Goal: Transaction & Acquisition: Book appointment/travel/reservation

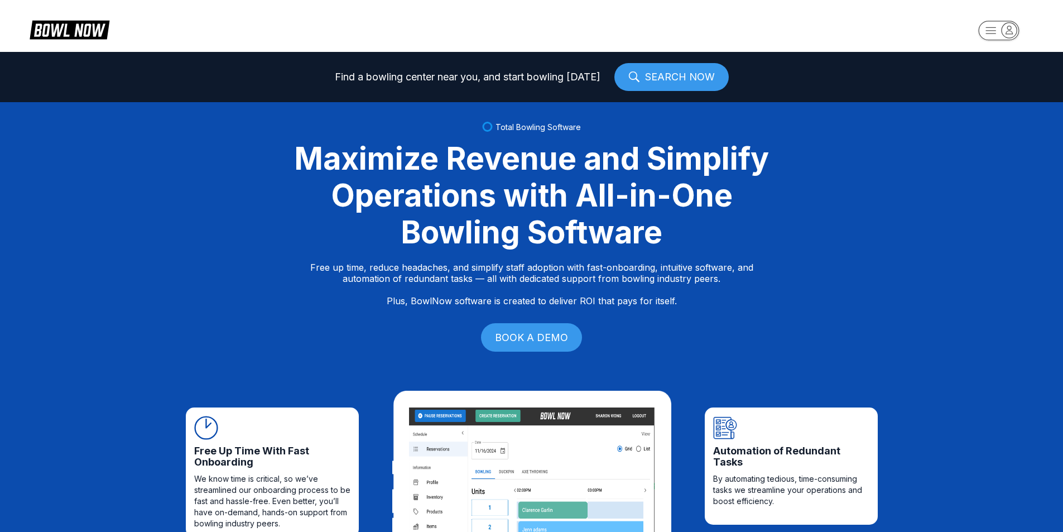
click at [249, 213] on div "Total Bowling Software Maximize Revenue and Simplify Operations with All-in-One…" at bounding box center [531, 238] width 1063 height 272
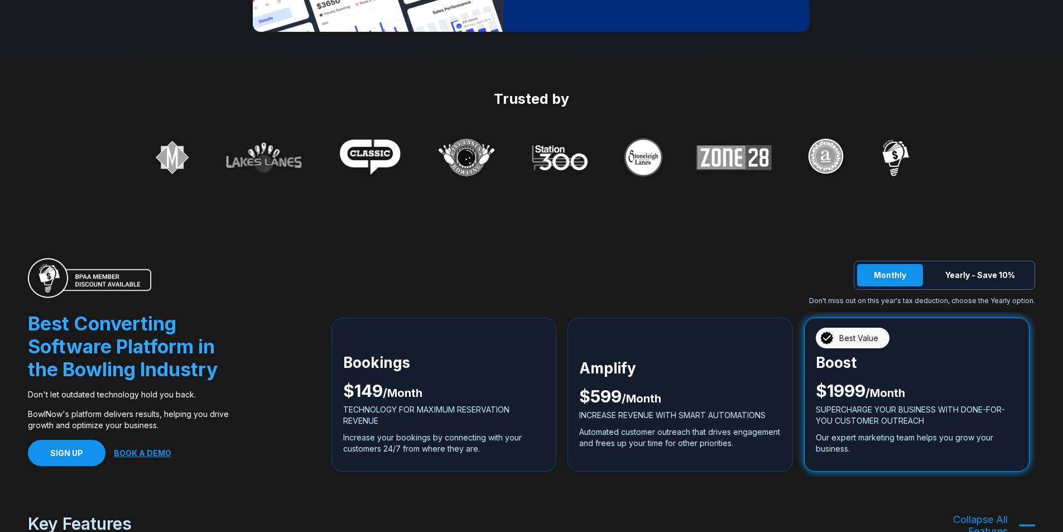
scroll to position [1897, 0]
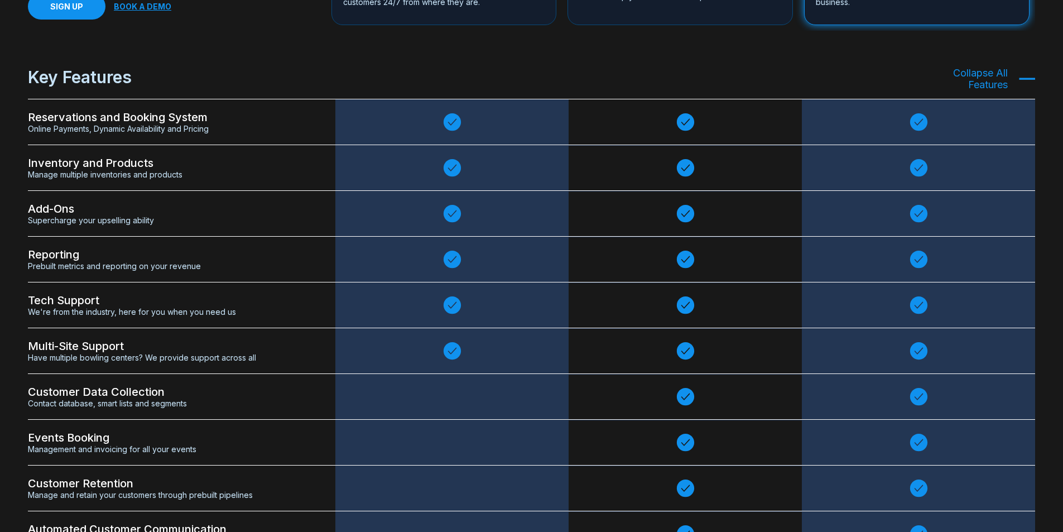
scroll to position [2343, 0]
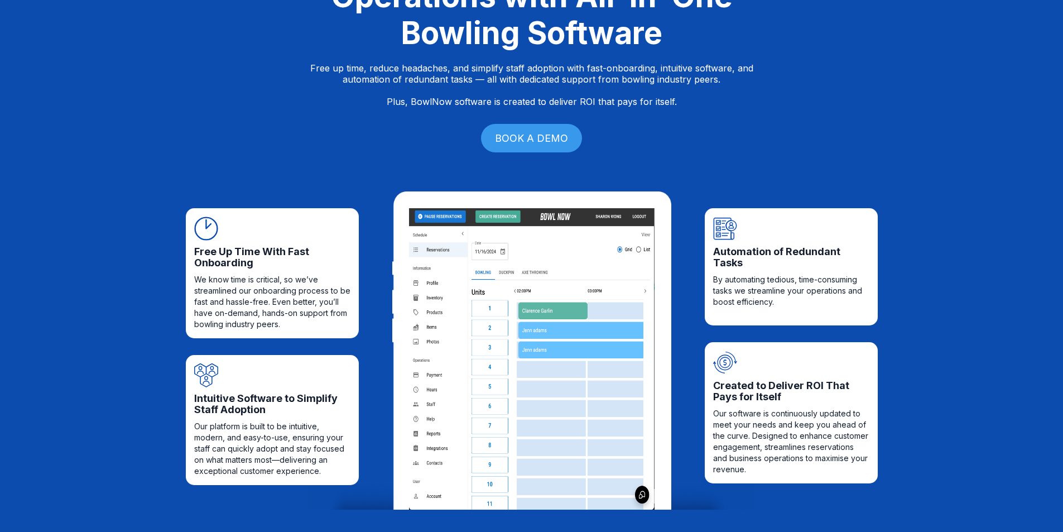
scroll to position [0, 0]
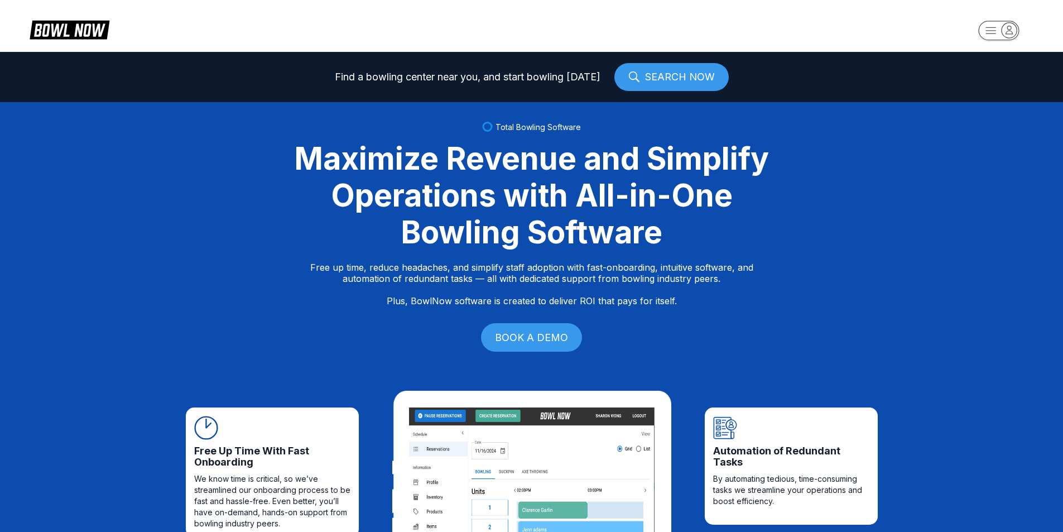
click at [682, 61] on div "Find a bowling center near you, and start bowling [DATE] SEARCH NOW" at bounding box center [531, 77] width 1063 height 50
click at [679, 75] on link "SEARCH NOW" at bounding box center [671, 77] width 114 height 28
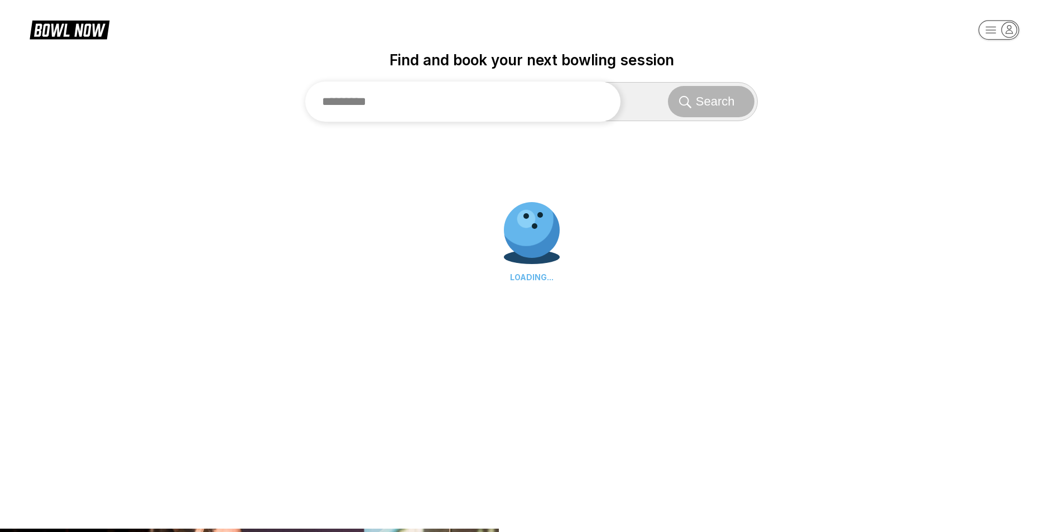
click at [573, 85] on input "text" at bounding box center [463, 101] width 316 height 40
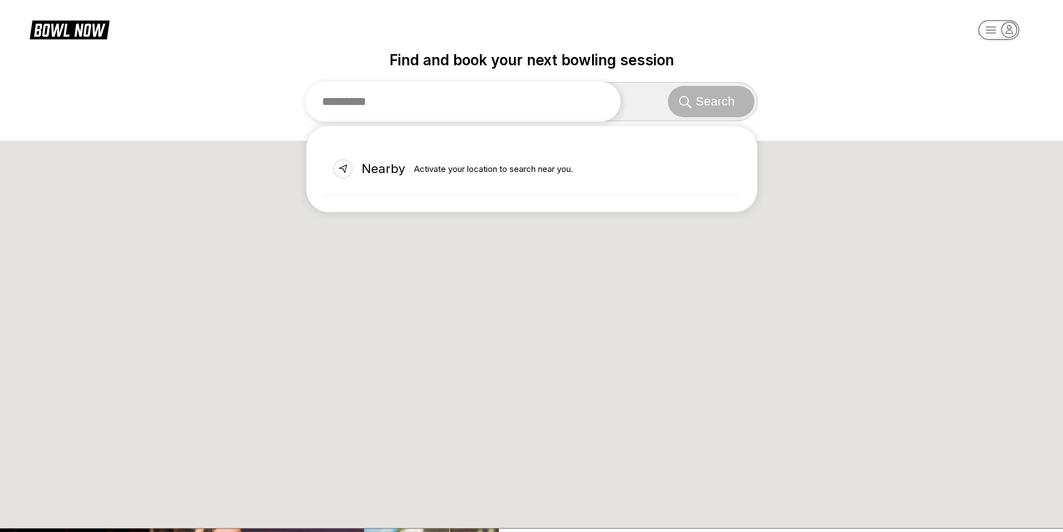
click at [426, 117] on input "text" at bounding box center [463, 101] width 316 height 40
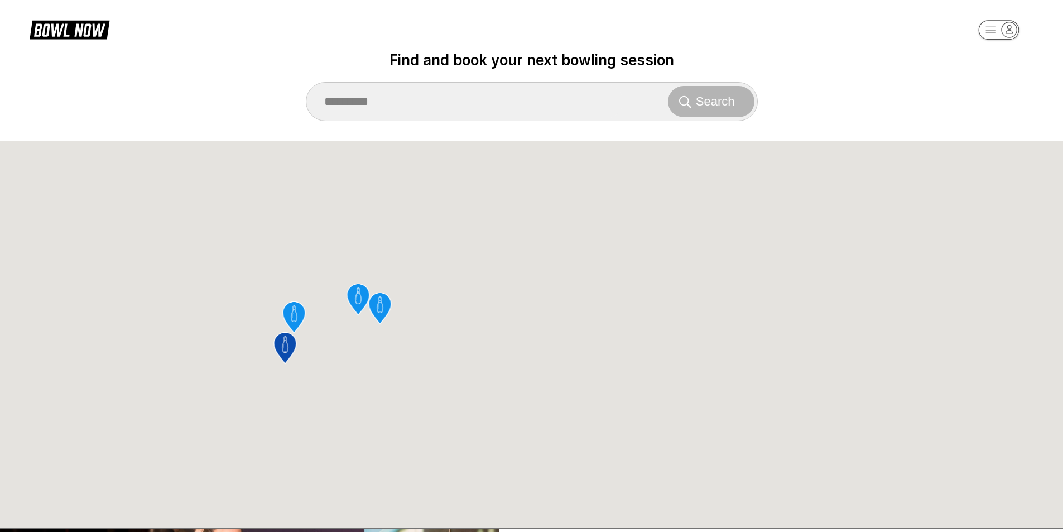
drag, startPoint x: 254, startPoint y: 251, endPoint x: 277, endPoint y: 340, distance: 91.7
click at [246, 367] on div "To activate drag with keyboard, press Alt + Enter. Once in keyboard drag state,…" at bounding box center [531, 334] width 1063 height 387
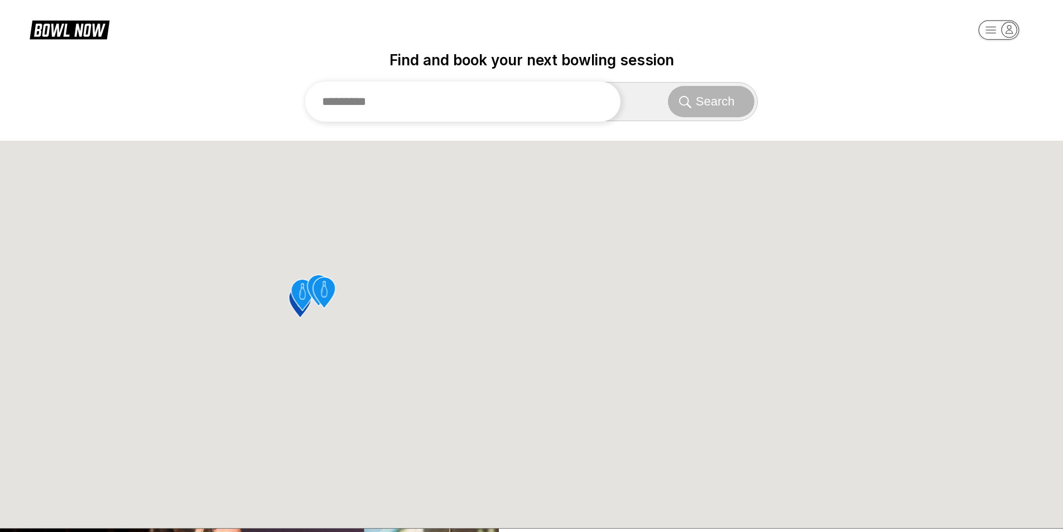
click at [393, 110] on input "text" at bounding box center [463, 101] width 316 height 40
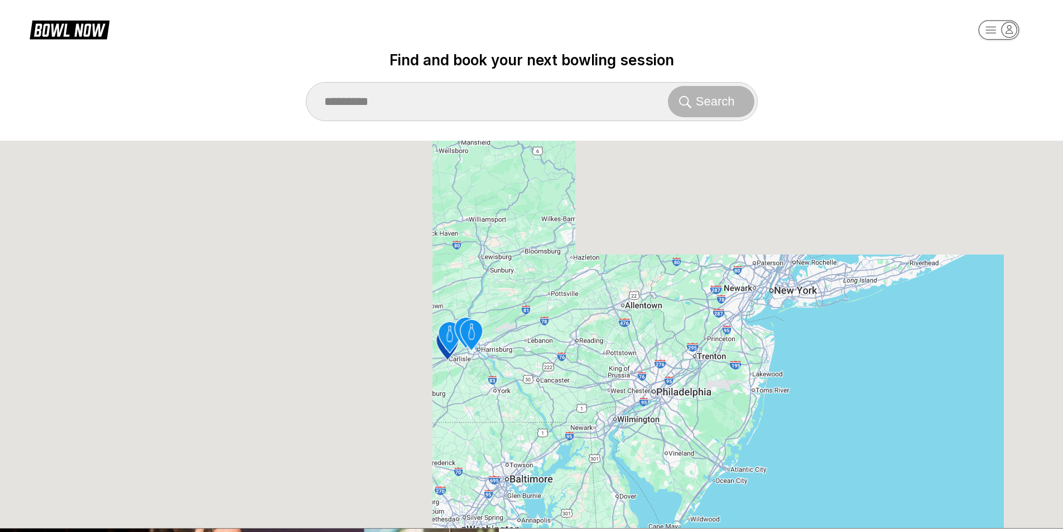
drag, startPoint x: 75, startPoint y: 267, endPoint x: 235, endPoint y: 313, distance: 166.0
click at [235, 313] on div "To activate drag with keyboard, press Alt + Enter. Once in keyboard drag state,…" at bounding box center [531, 334] width 1063 height 387
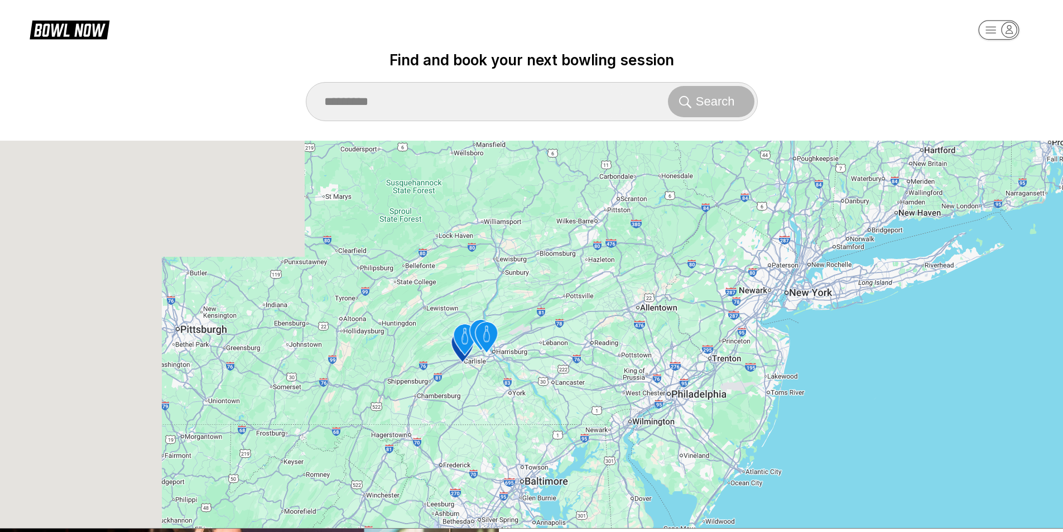
click at [464, 337] on icon "ABC West Lanes and Lounge" at bounding box center [480, 334] width 37 height 37
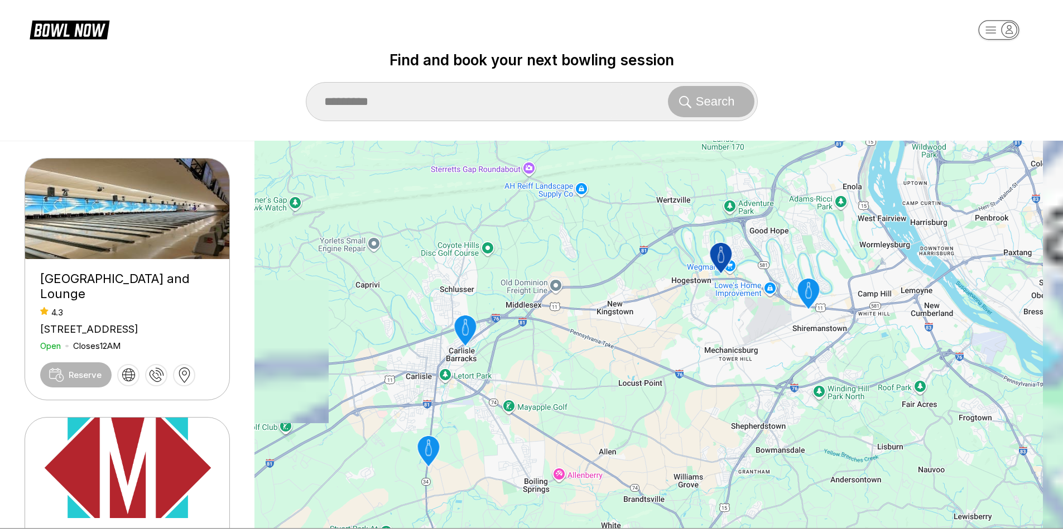
drag, startPoint x: 624, startPoint y: 254, endPoint x: 584, endPoint y: 289, distance: 52.6
click at [584, 289] on div "To activate drag with keyboard, press Alt + Enter. Once in keyboard drag state,…" at bounding box center [658, 334] width 808 height 387
click at [469, 327] on icon "Strike Zone Bowling Center" at bounding box center [465, 330] width 22 height 31
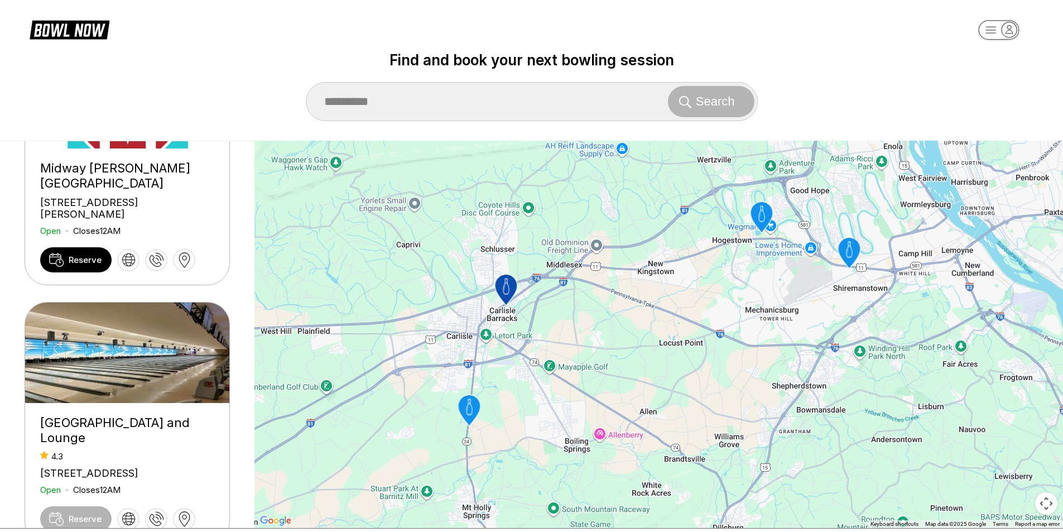
scroll to position [390, 0]
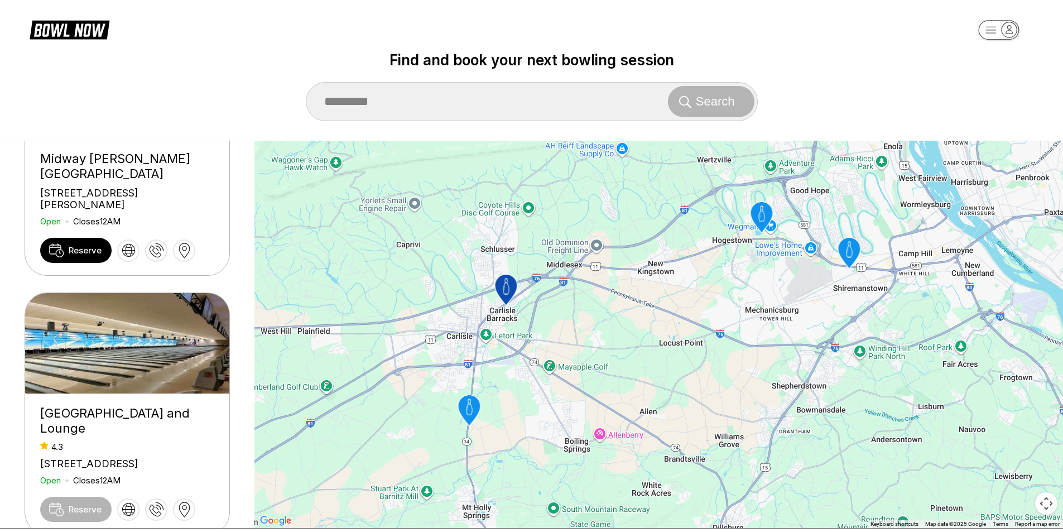
click at [144, 187] on div "1561 Holly Pike, Carlisle, PA 17015 Open Closes 12AM" at bounding box center [127, 207] width 174 height 40
click at [74, 245] on span "Reserve" at bounding box center [85, 250] width 33 height 11
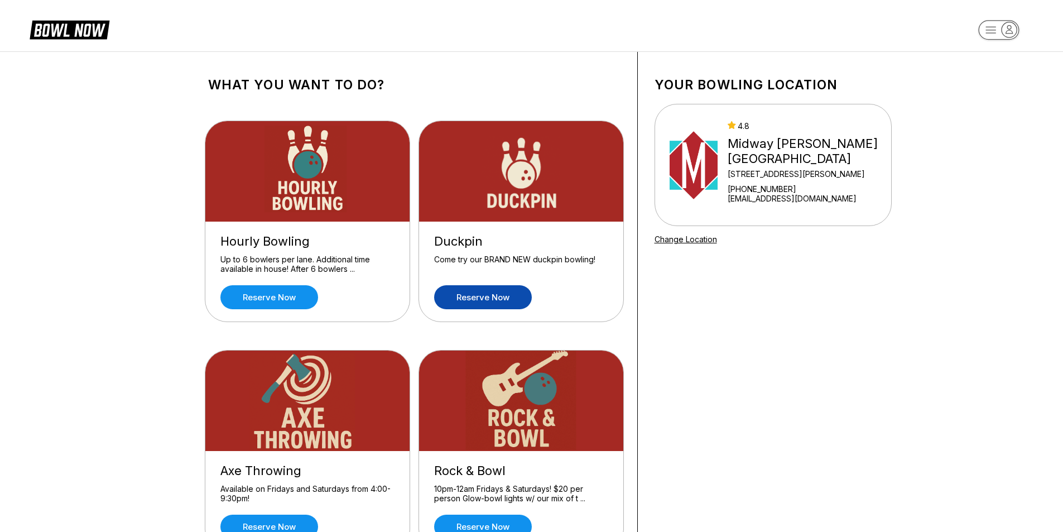
click at [493, 300] on link "Reserve now" at bounding box center [483, 297] width 98 height 24
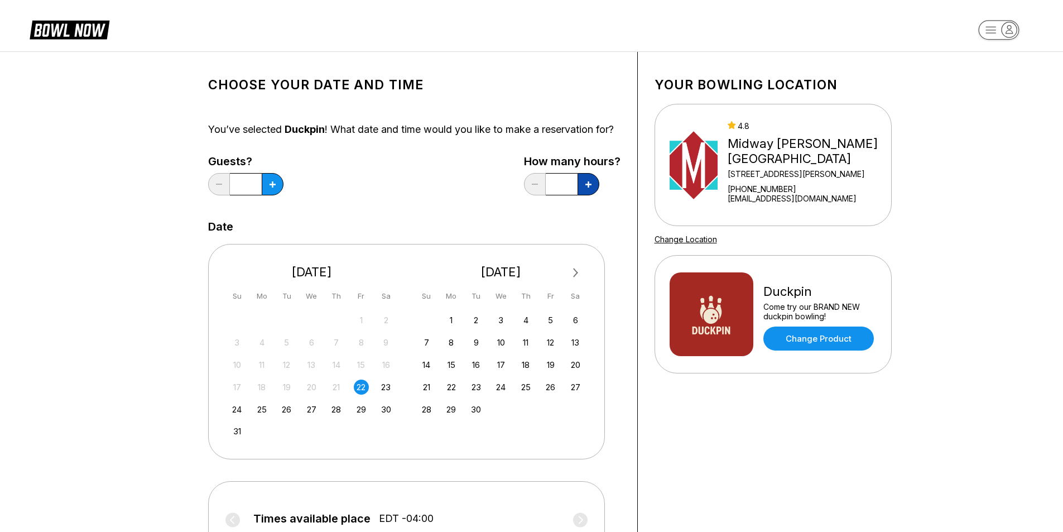
click at [283, 195] on button at bounding box center [273, 184] width 22 height 22
type input "*"
click at [479, 366] on div "1 2 3 4 5 6 7 8 9 10 11 12 13 14 15 16 17 18 19 20 21 22 23 24 25 26 27 28 29 3…" at bounding box center [500, 363] width 167 height 105
click at [478, 350] on div "9" at bounding box center [476, 342] width 15 height 15
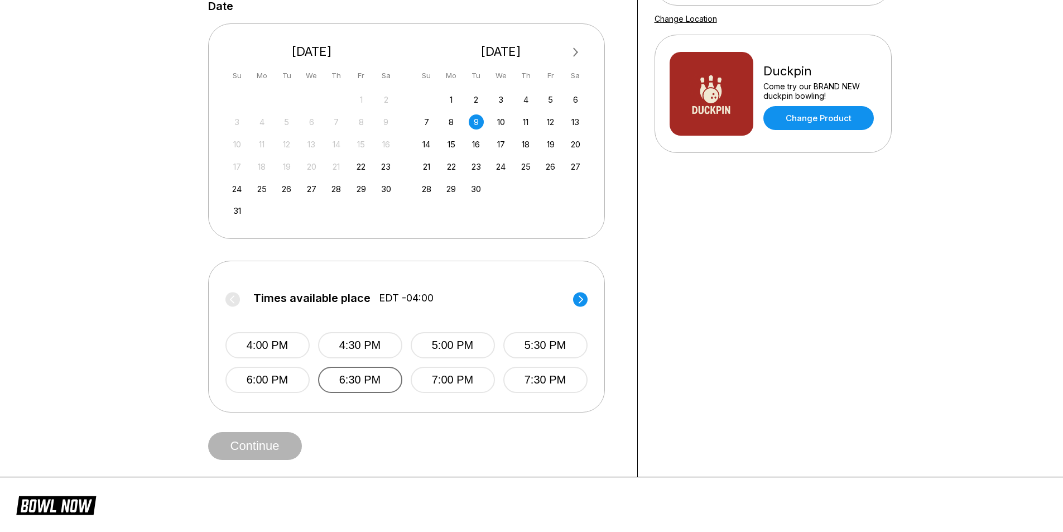
scroll to position [279, 0]
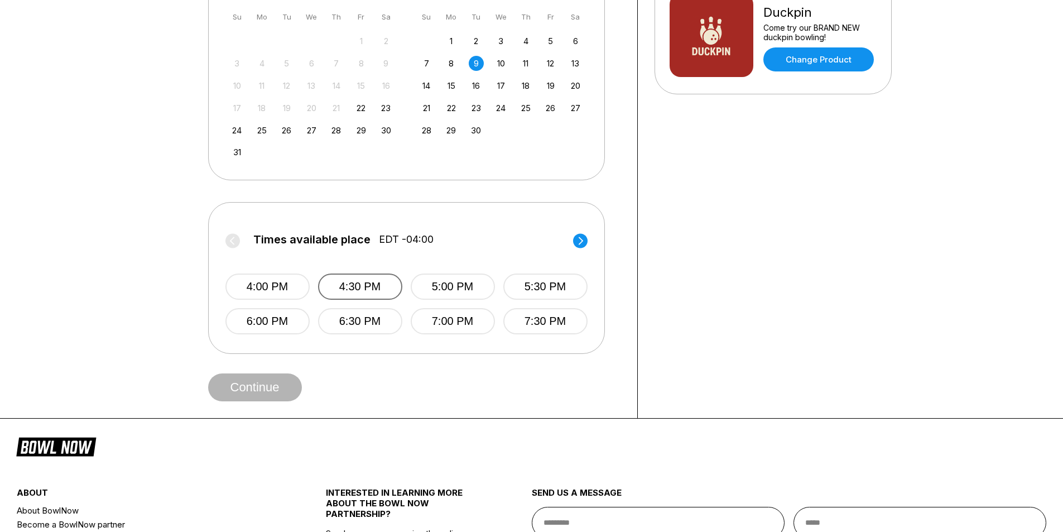
click at [340, 297] on button "4:30 PM" at bounding box center [360, 286] width 84 height 26
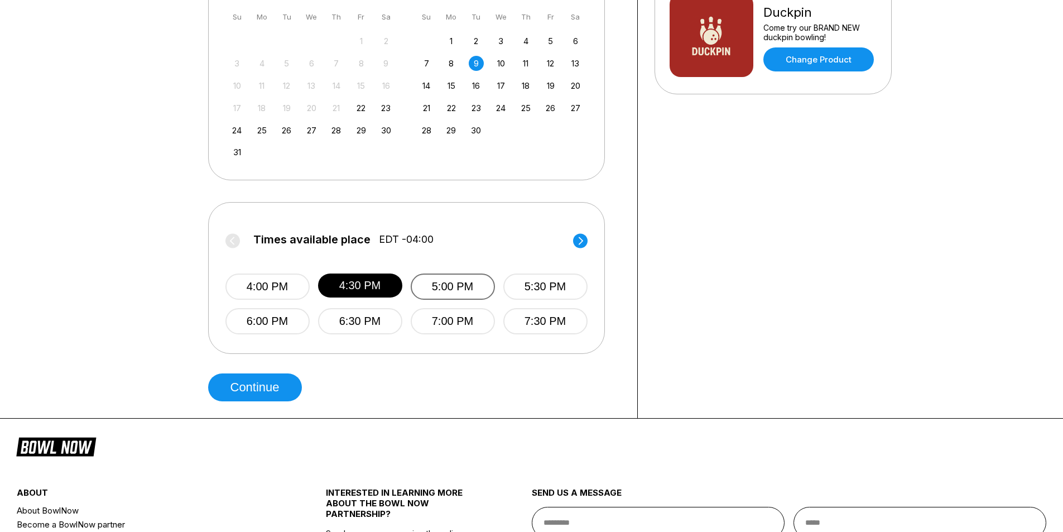
click at [467, 297] on button "5:00 PM" at bounding box center [453, 286] width 84 height 26
drag, startPoint x: 567, startPoint y: 297, endPoint x: 567, endPoint y: 306, distance: 8.9
click at [567, 298] on button "5:30 PM" at bounding box center [545, 286] width 84 height 26
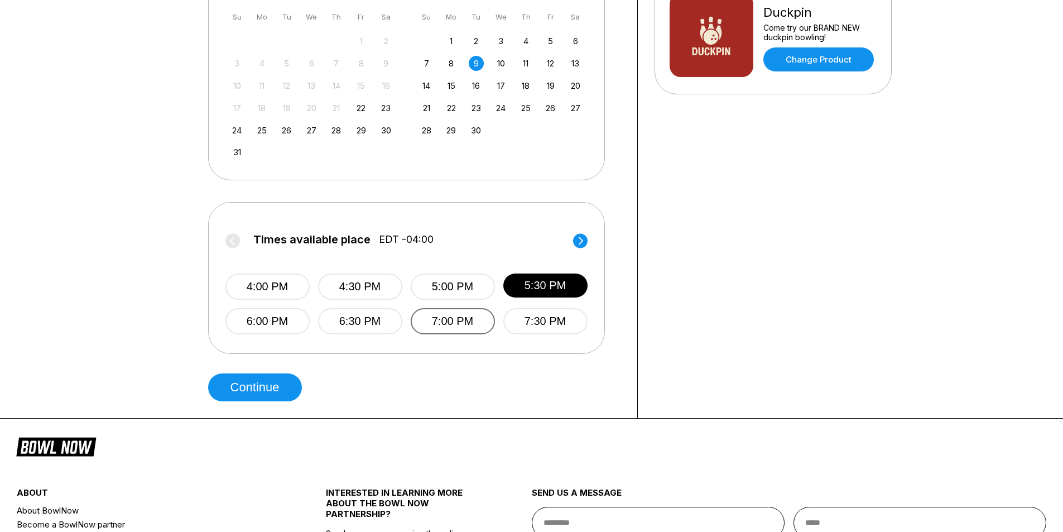
drag, startPoint x: 551, startPoint y: 331, endPoint x: 427, endPoint y: 334, distance: 123.3
click at [545, 333] on button "7:30 PM" at bounding box center [545, 321] width 84 height 26
click at [422, 334] on button "7:00 PM" at bounding box center [453, 321] width 84 height 26
click at [578, 248] on circle at bounding box center [580, 240] width 15 height 15
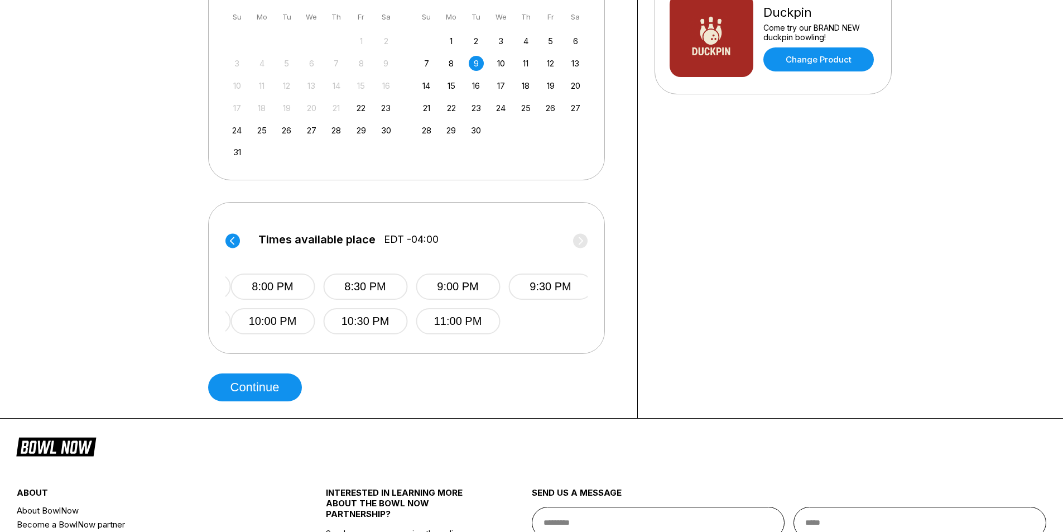
click at [295, 316] on div "8:00 PM 8:30 PM 9:00 PM 9:30 PM 10:00 PM 10:30 PM 11:00 PM" at bounding box center [411, 292] width 362 height 83
click at [329, 300] on button "8:30 PM" at bounding box center [361, 286] width 84 height 26
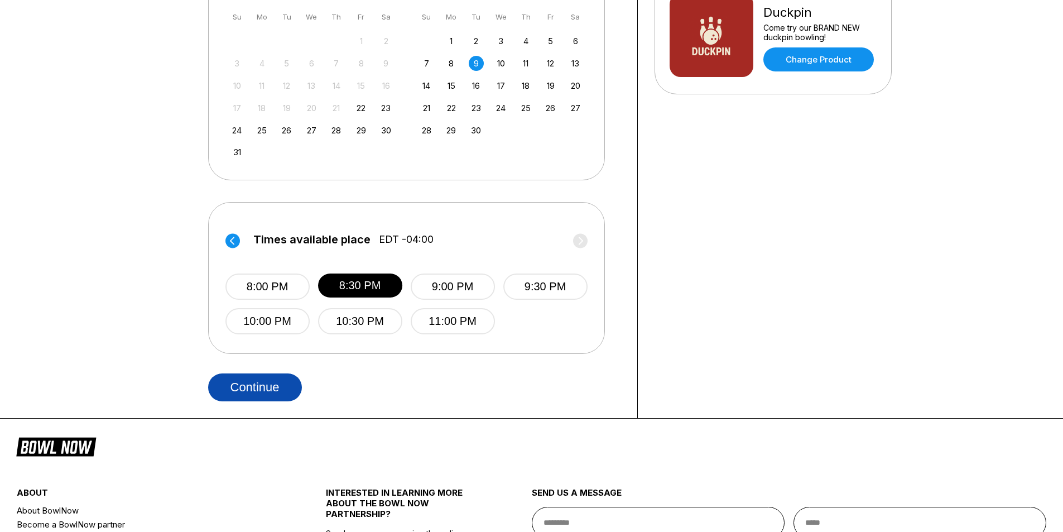
click at [279, 386] on button "Continue" at bounding box center [255, 387] width 94 height 28
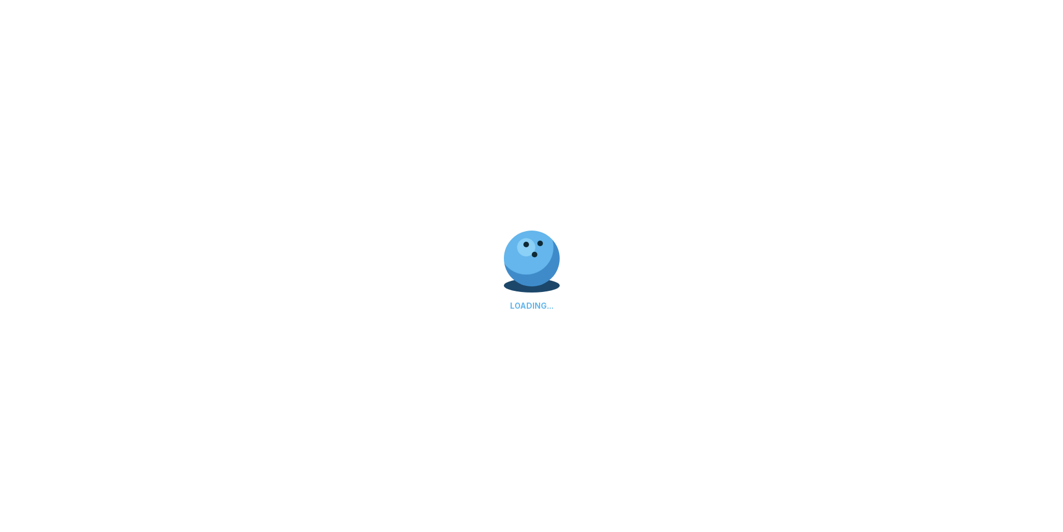
select select "**"
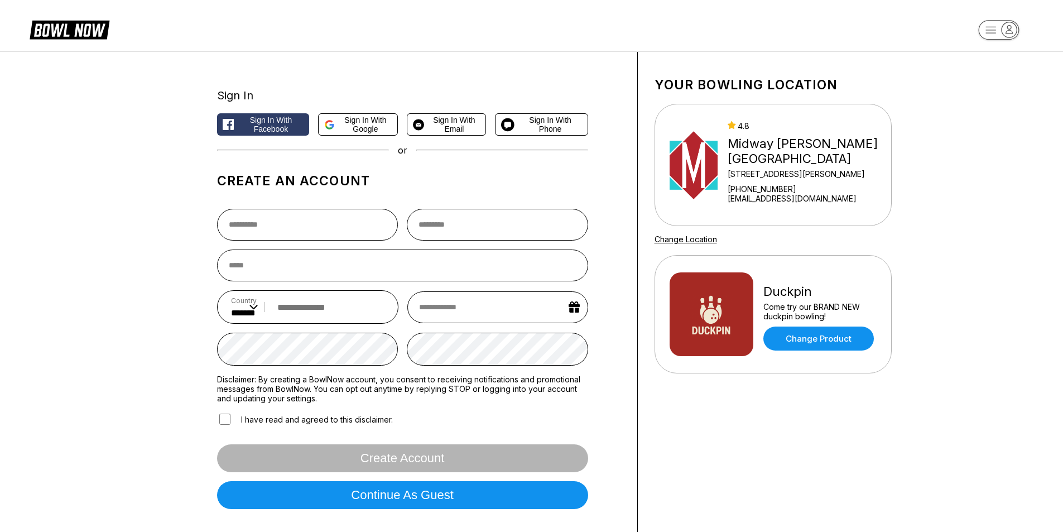
click at [333, 191] on div "Create an account Country ** * *** ** * *** ** * *** ** * ** ** * * ** * * ** *…" at bounding box center [402, 341] width 371 height 353
click at [318, 218] on input "text" at bounding box center [307, 225] width 181 height 32
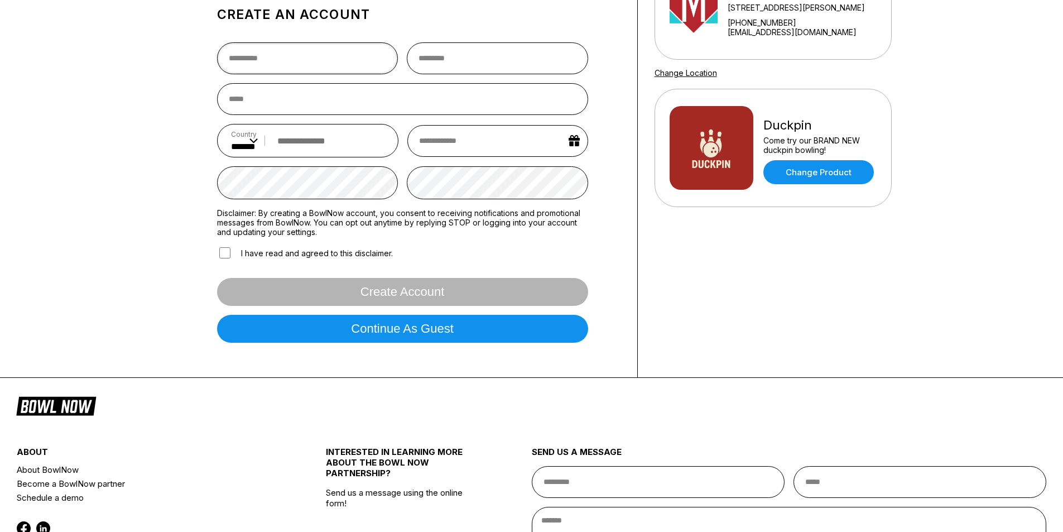
scroll to position [167, 0]
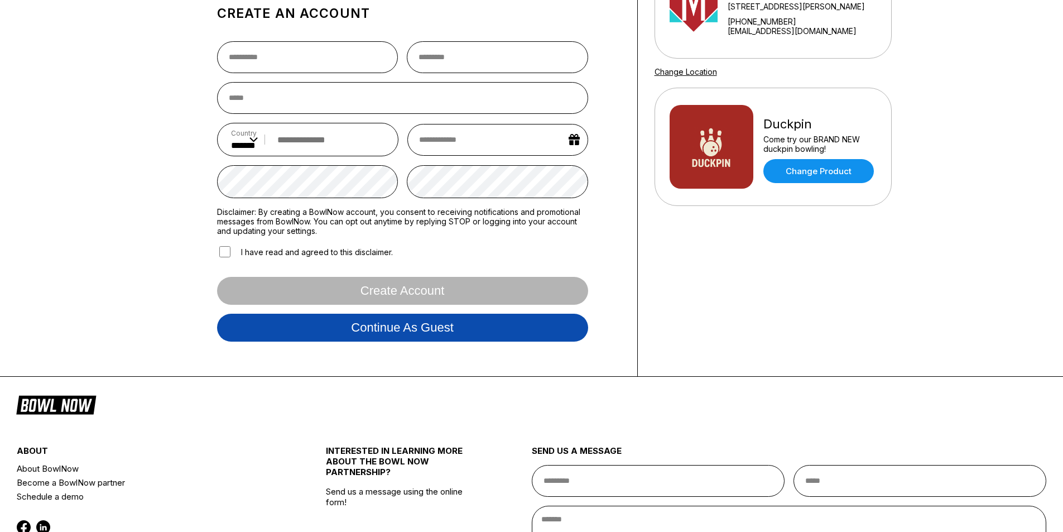
click at [455, 330] on button "Continue as guest" at bounding box center [402, 328] width 371 height 28
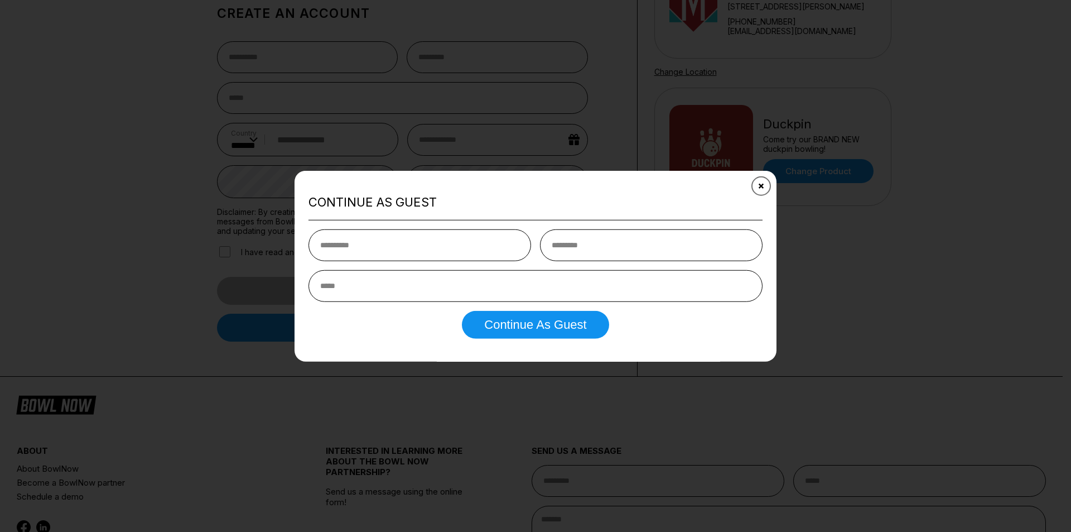
click at [768, 187] on button "Close" at bounding box center [761, 185] width 27 height 27
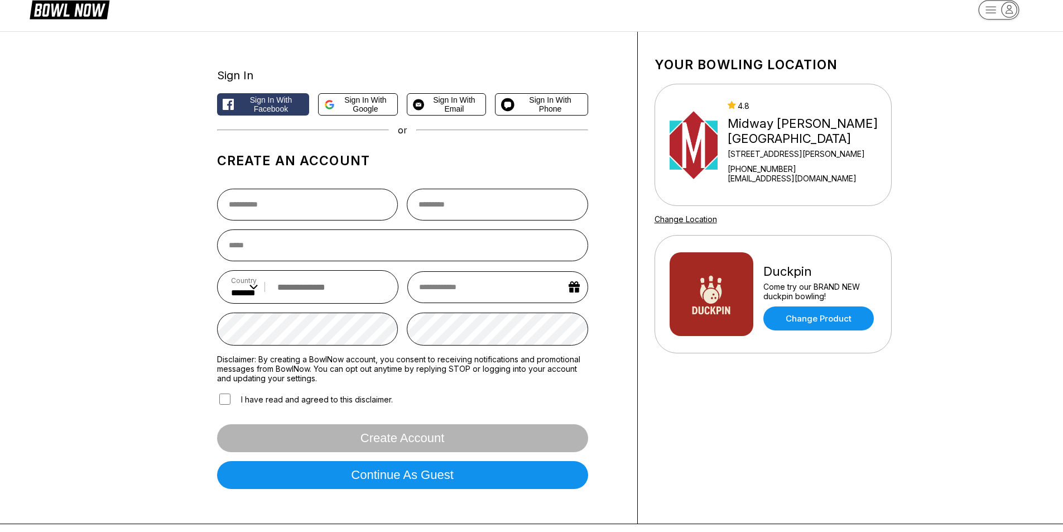
scroll to position [0, 0]
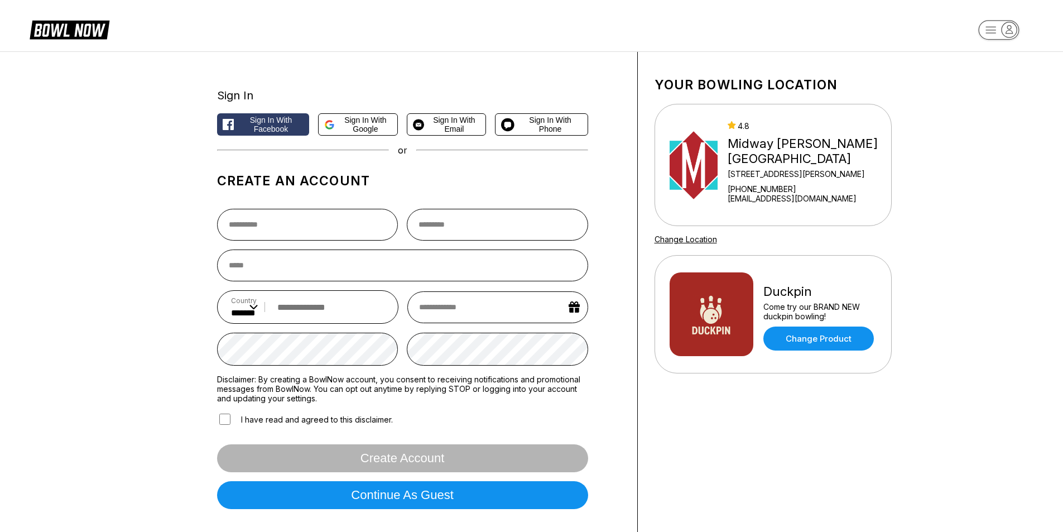
click at [744, 197] on div "4.8 Midway Bowling - Carlisle 1561 Holly Pike +17172491222 contact@midwaybowl.c…" at bounding box center [777, 165] width 217 height 88
click at [780, 163] on div "Midway Bowling - Carlisle" at bounding box center [806, 151] width 158 height 30
click at [700, 233] on div "Your bowling location 4.8 Midway Bowling - Carlisle 1561 Holly Pike +1717249122…" at bounding box center [772, 160] width 237 height 167
click at [700, 237] on link "Change Location" at bounding box center [685, 238] width 62 height 9
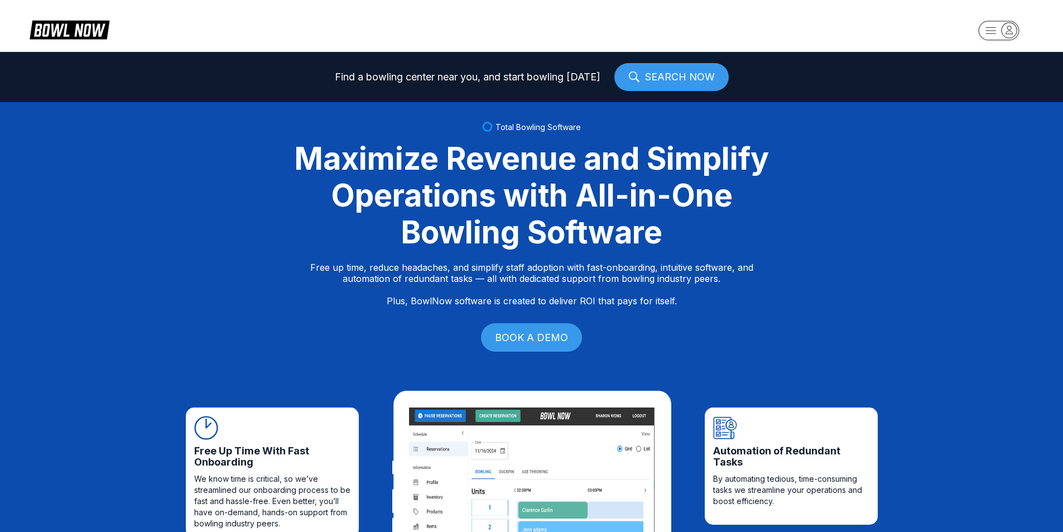
click at [633, 74] on icon at bounding box center [633, 76] width 11 height 11
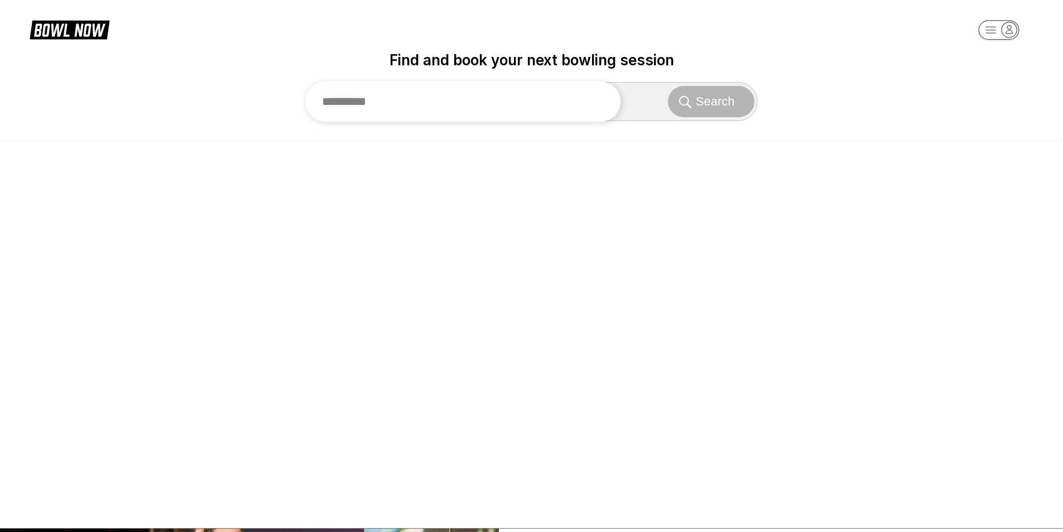
click at [560, 109] on input "text" at bounding box center [463, 101] width 316 height 40
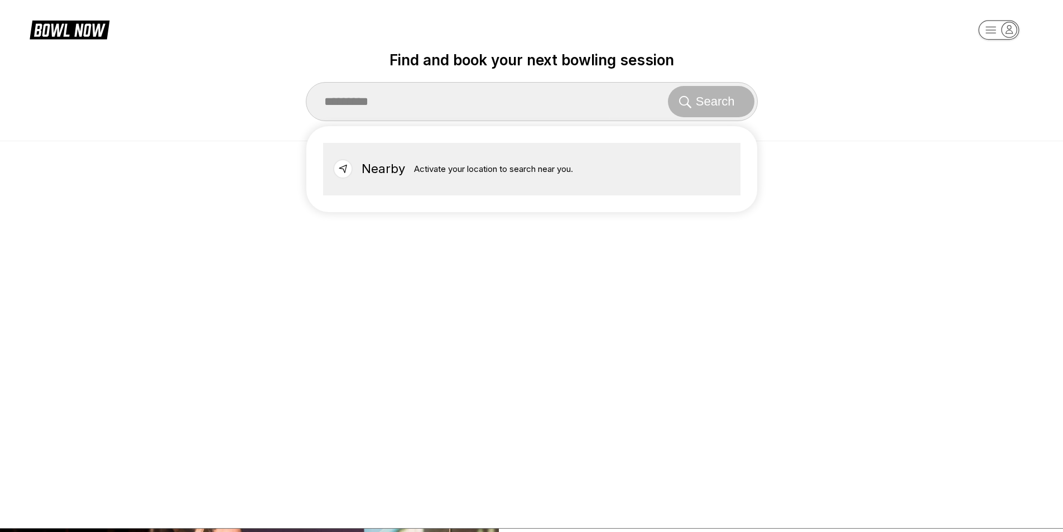
click at [360, 162] on div "Nearby Activate your location to search near you." at bounding box center [531, 169] width 417 height 52
type input "******"
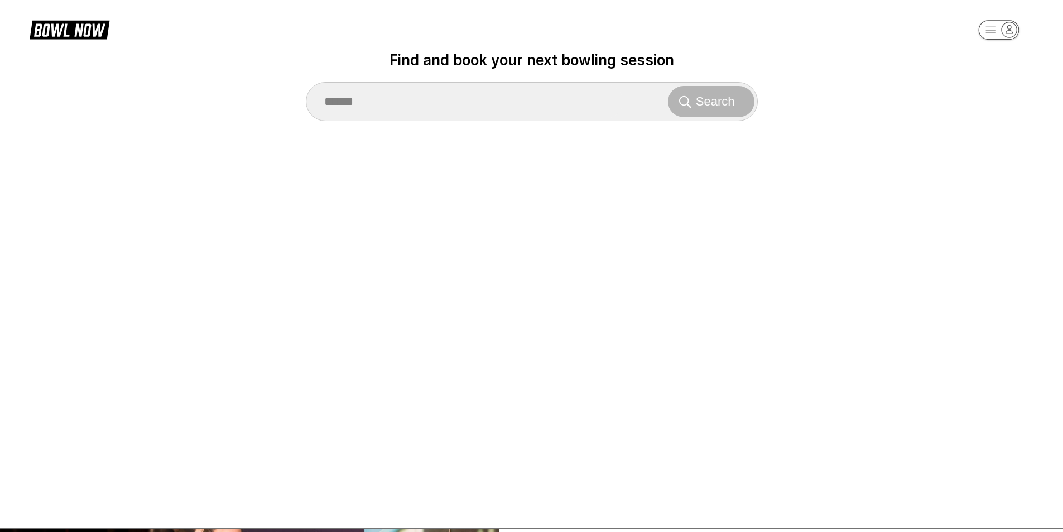
click at [319, 191] on div at bounding box center [531, 334] width 1063 height 387
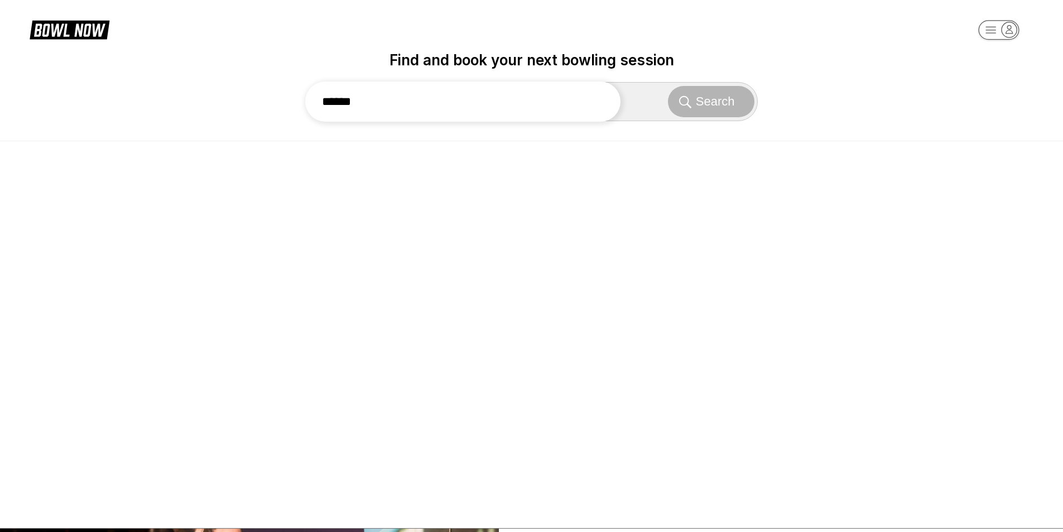
click at [443, 105] on input "******" at bounding box center [463, 101] width 316 height 40
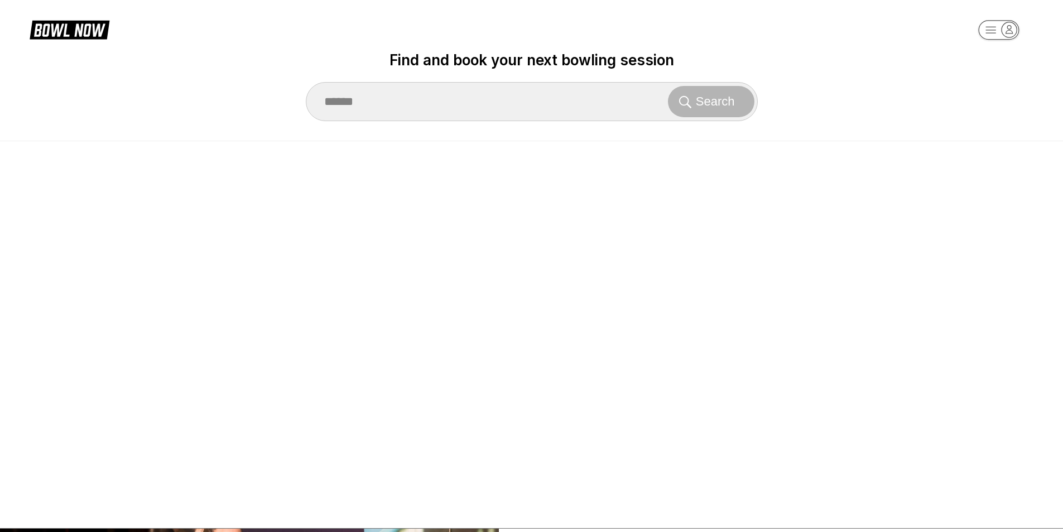
click at [325, 426] on div at bounding box center [531, 334] width 1063 height 387
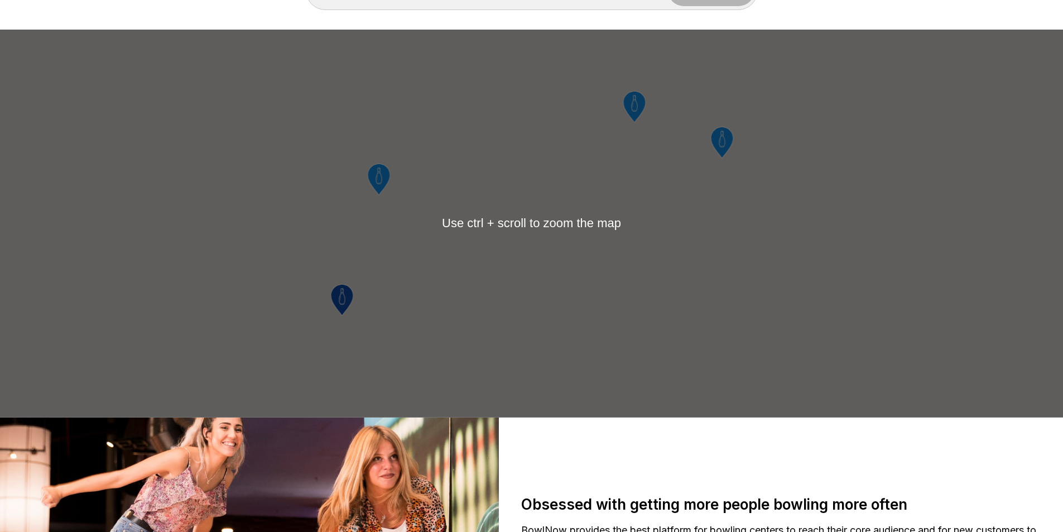
scroll to position [112, 0]
